Goal: Task Accomplishment & Management: Complete application form

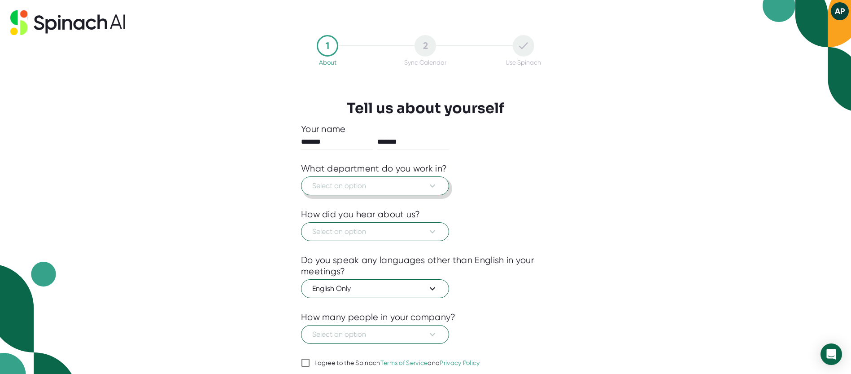
click at [376, 185] on span "Select an option" at bounding box center [375, 185] width 126 height 11
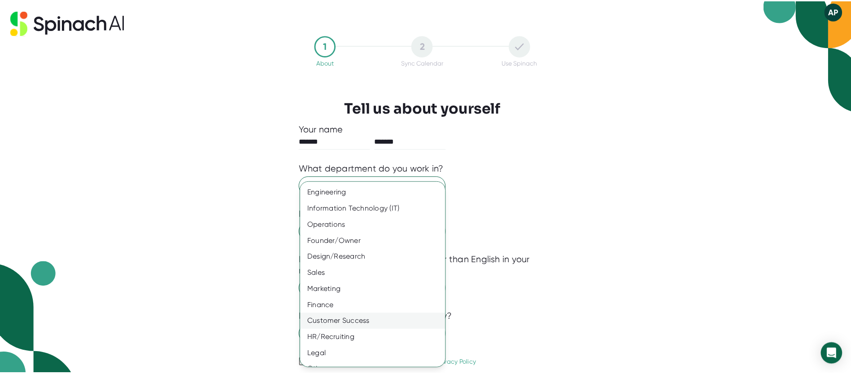
scroll to position [27, 0]
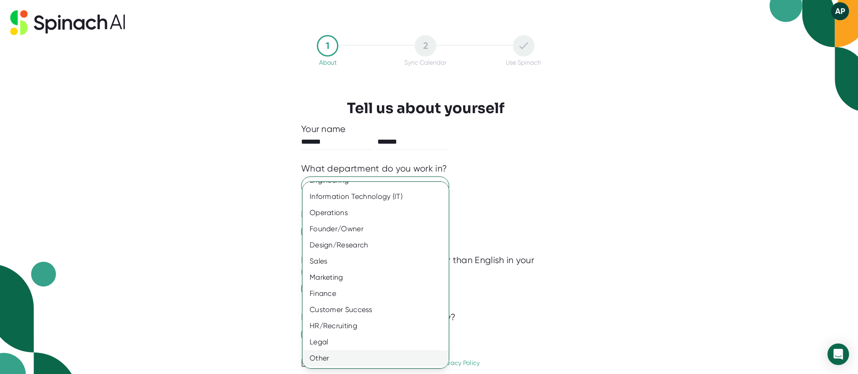
click at [351, 357] on div "Other" at bounding box center [379, 358] width 153 height 16
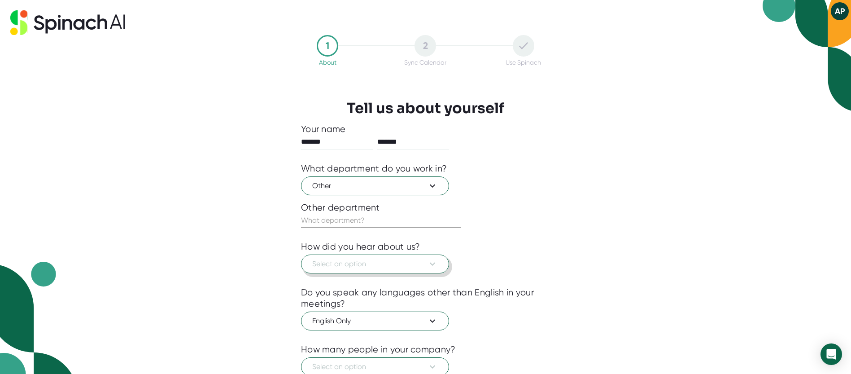
click at [367, 265] on span "Select an option" at bounding box center [375, 264] width 126 height 11
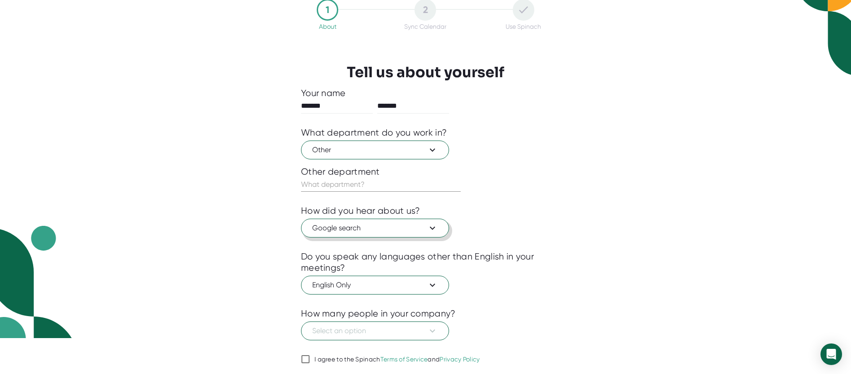
scroll to position [0, 0]
